Goal: Information Seeking & Learning: Learn about a topic

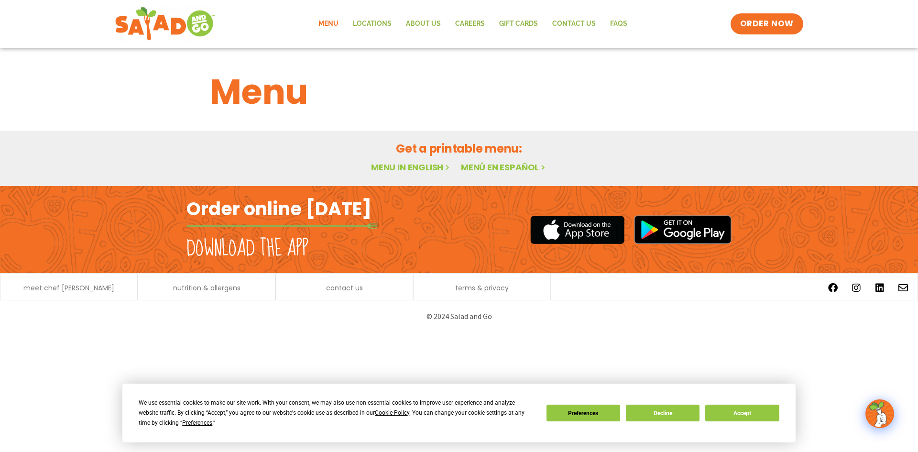
drag, startPoint x: 439, startPoint y: 170, endPoint x: 431, endPoint y: 171, distance: 7.7
click at [669, 413] on button "Decline" at bounding box center [663, 413] width 74 height 17
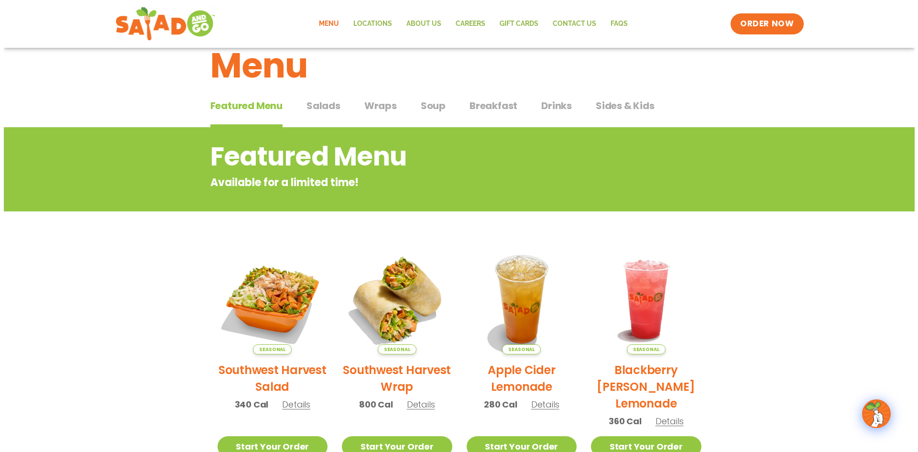
scroll to position [48, 0]
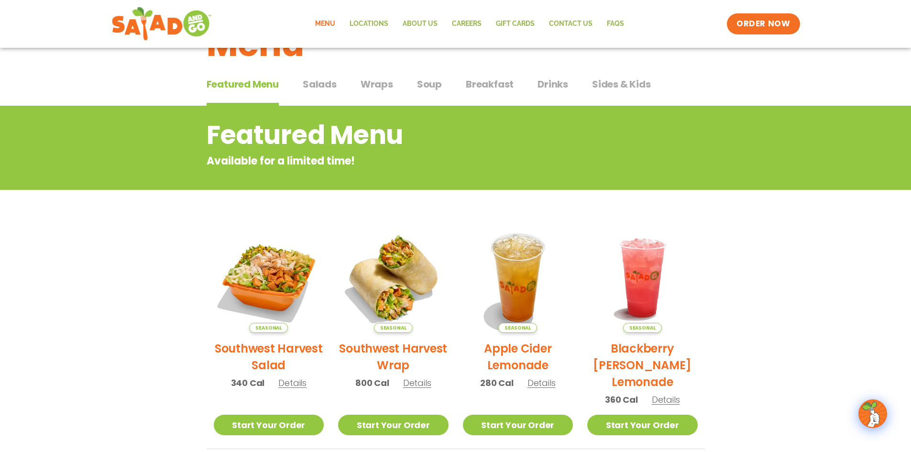
click at [286, 386] on span "Details" at bounding box center [292, 383] width 28 height 12
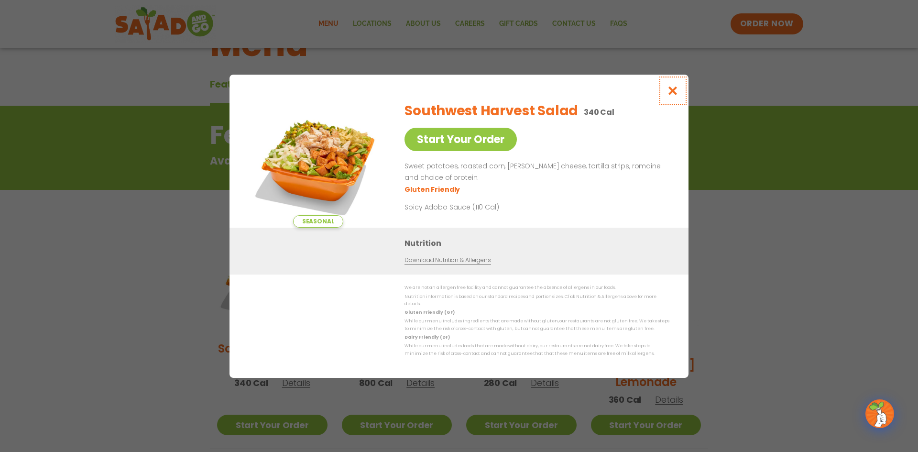
click at [677, 100] on button "Close modal" at bounding box center [673, 91] width 31 height 32
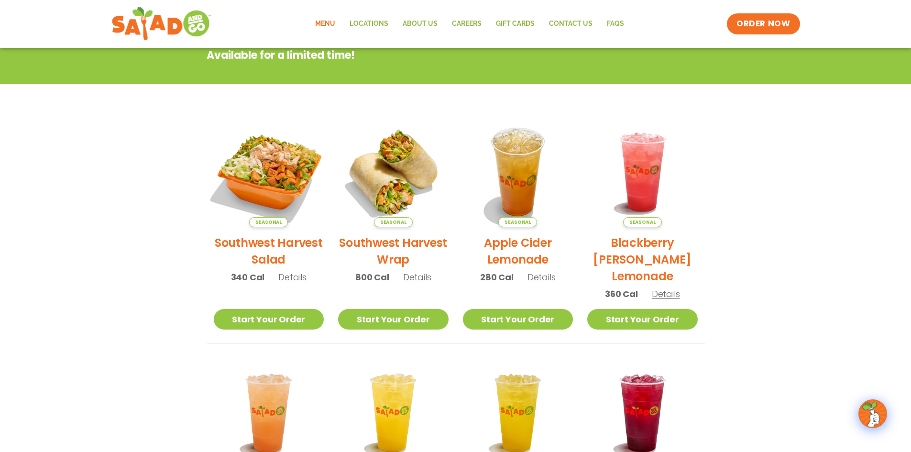
scroll to position [0, 0]
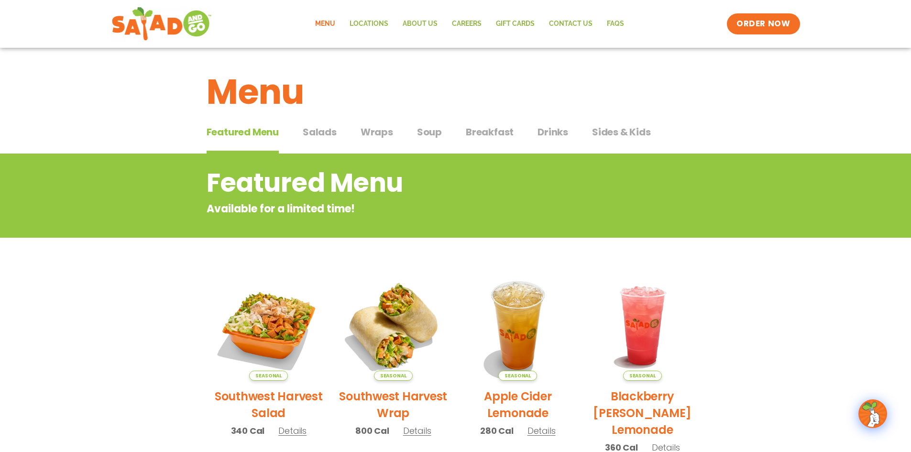
click at [631, 140] on button "Sides & Kids Sides & Kids" at bounding box center [621, 139] width 59 height 29
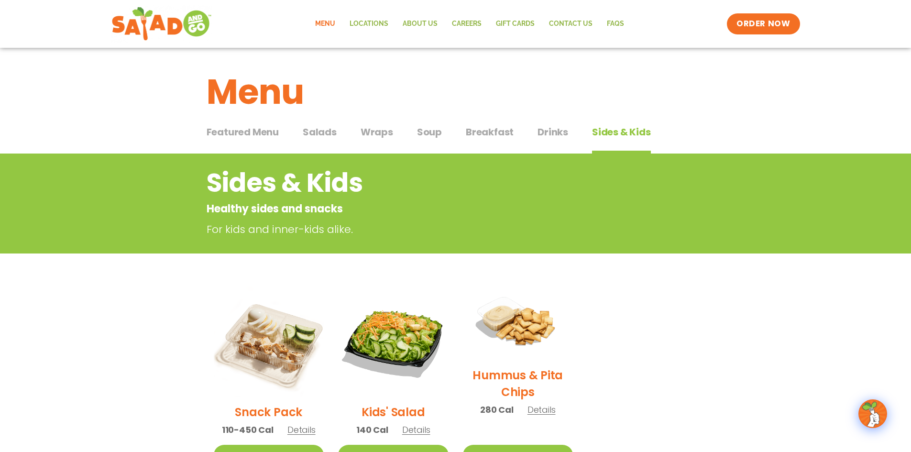
click at [316, 129] on span "Salads" at bounding box center [320, 132] width 34 height 14
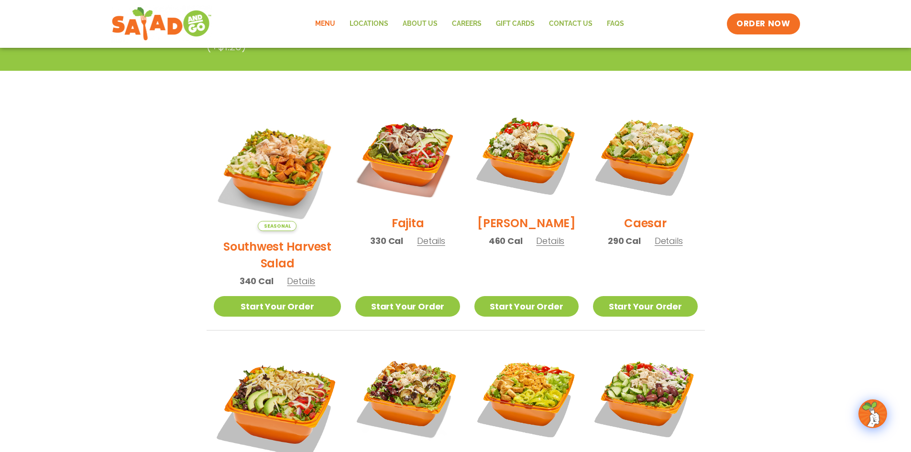
scroll to position [239, 0]
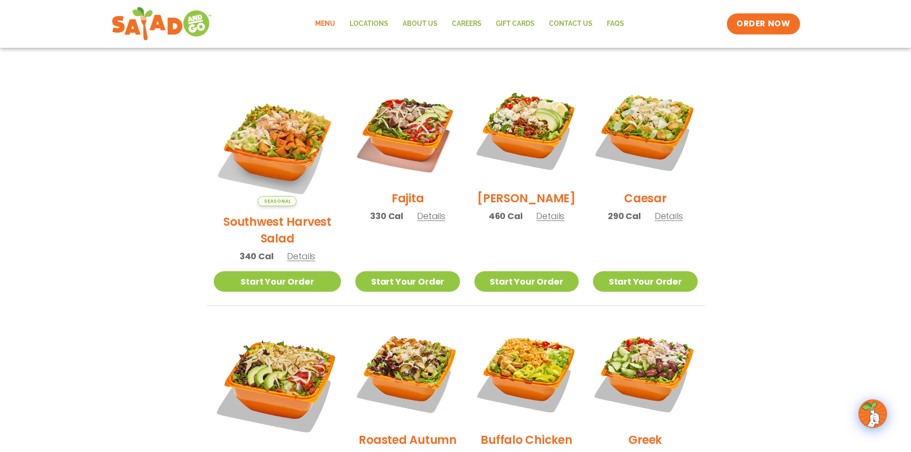
click at [417, 220] on span "Details" at bounding box center [431, 216] width 28 height 12
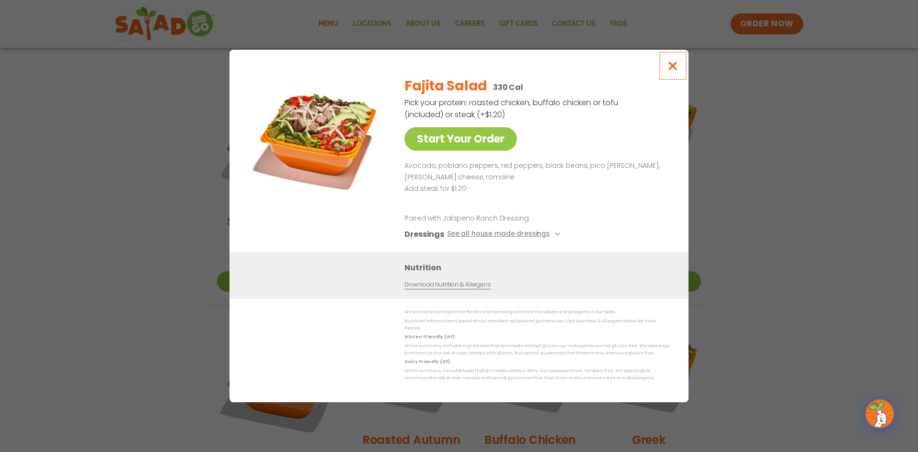
click at [674, 71] on icon "Close modal" at bounding box center [673, 66] width 12 height 10
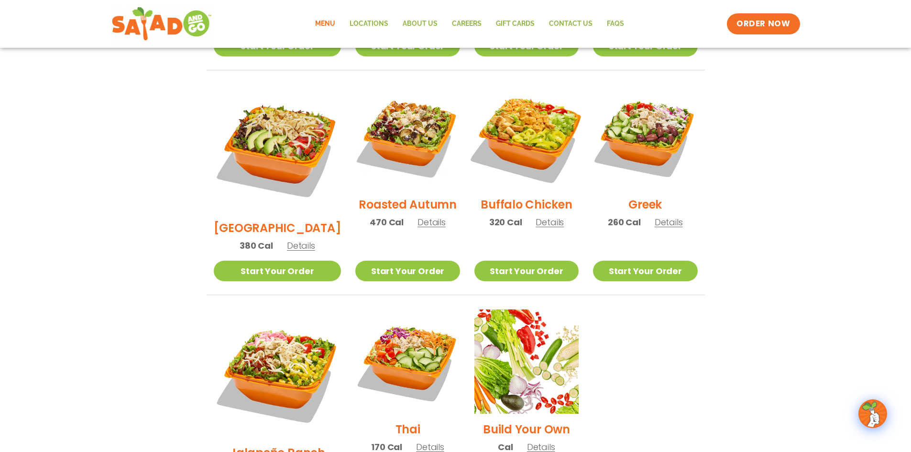
scroll to position [478, 0]
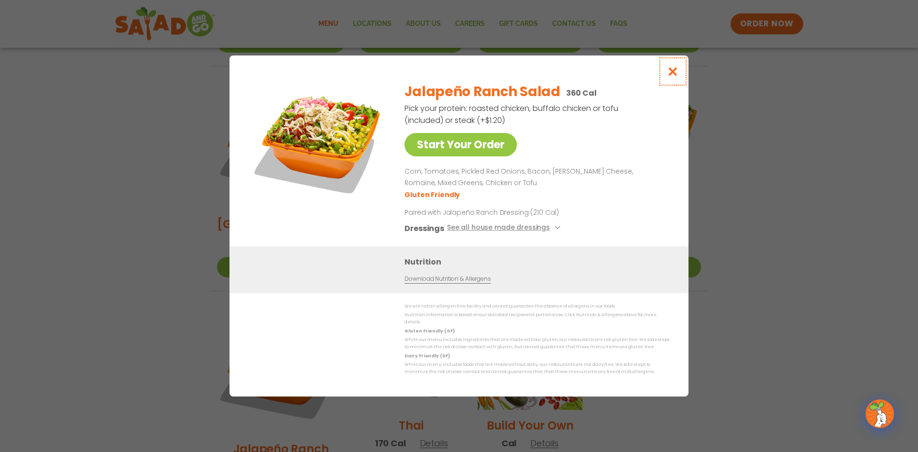
click at [677, 74] on icon "Close modal" at bounding box center [673, 71] width 12 height 10
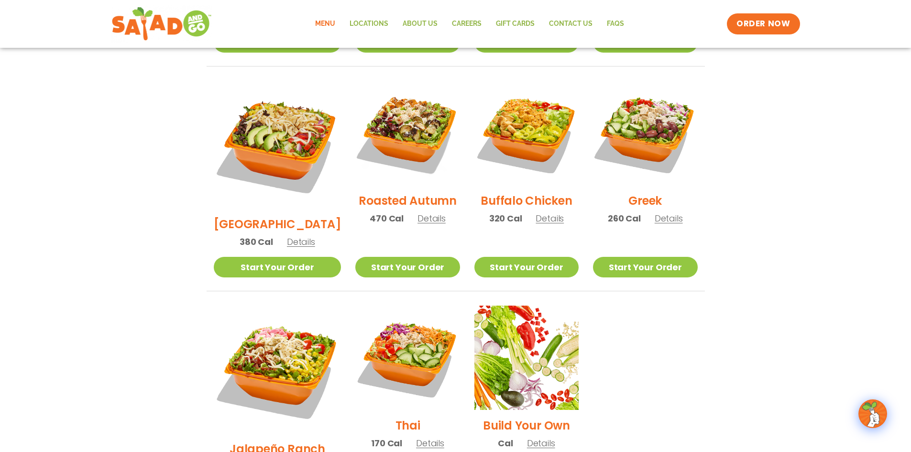
click at [296, 236] on span "Details" at bounding box center [301, 242] width 28 height 12
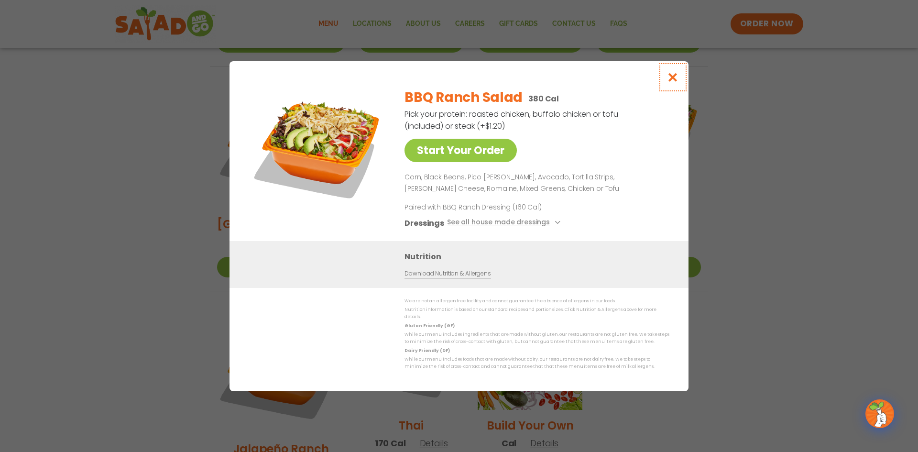
click at [674, 80] on icon "Close modal" at bounding box center [673, 77] width 12 height 10
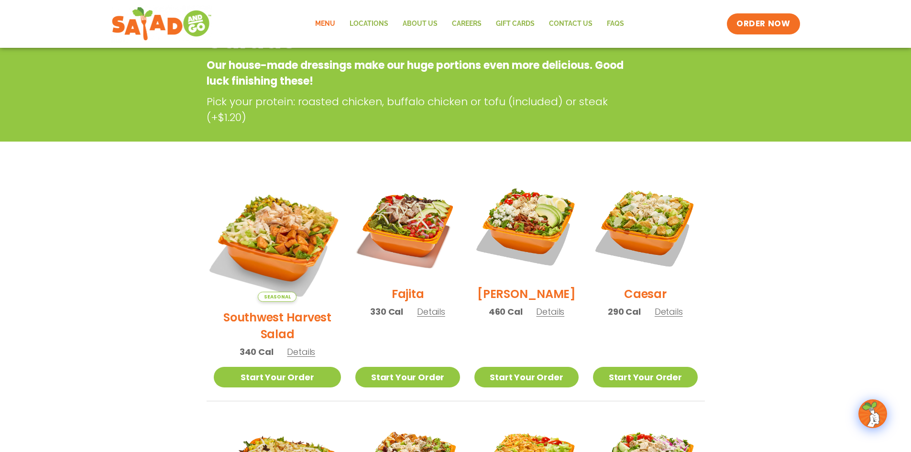
scroll to position [191, 0]
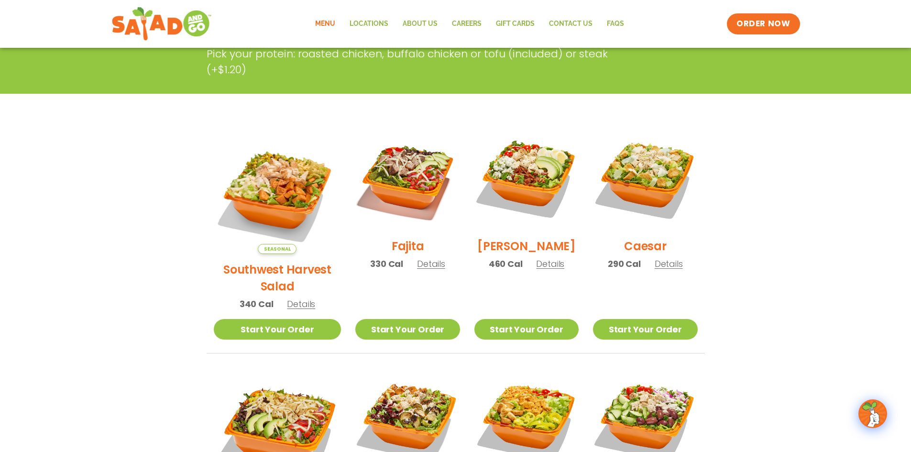
click at [422, 270] on span "Details" at bounding box center [431, 264] width 28 height 12
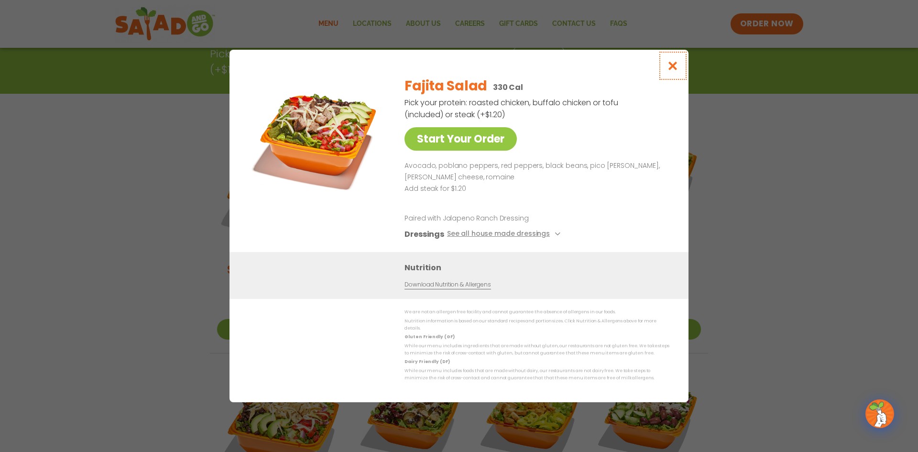
click at [671, 68] on icon "Close modal" at bounding box center [673, 66] width 12 height 10
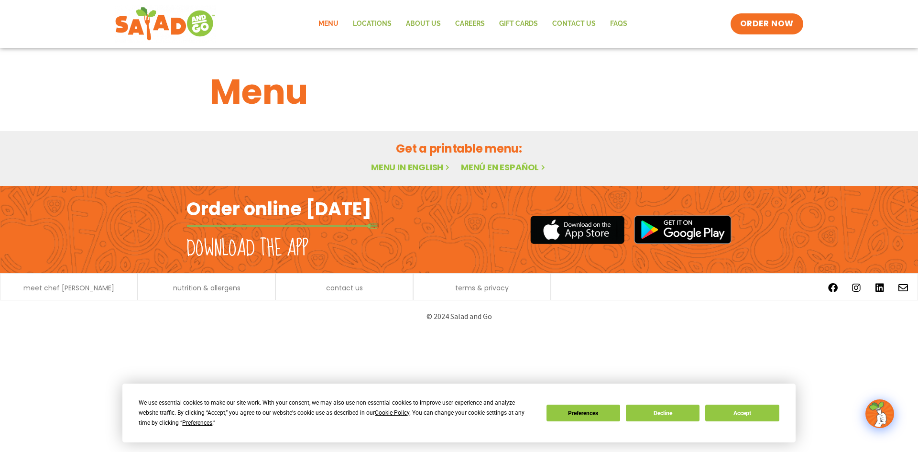
click at [402, 169] on link "Menu in English" at bounding box center [411, 167] width 80 height 12
